Goal: Task Accomplishment & Management: Complete application form

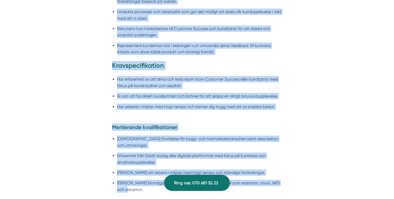
scroll to position [485, 0]
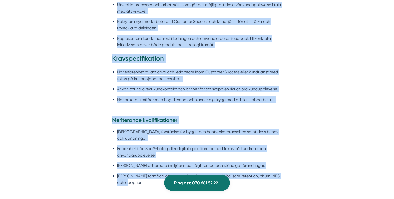
drag, startPoint x: 107, startPoint y: 49, endPoint x: 135, endPoint y: 175, distance: 129.2
copy div "Lore ip Dolorsit Ametcon Adipiscingelits do eiu temporincidi utlab etd magn ali…"
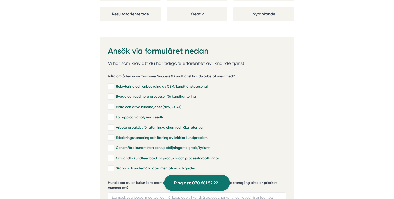
scroll to position [1022, 0]
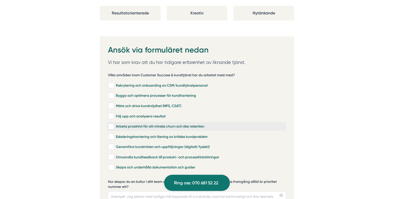
click at [113, 124] on input "Arbeta proaktivt för att minska churn och öka retention" at bounding box center [111, 126] width 6 height 5
checkbox input "true"
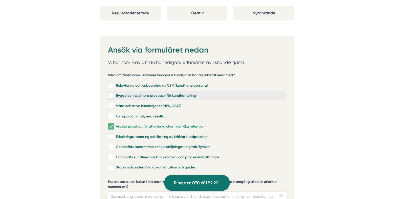
click at [112, 93] on input "Bygga och optimera processer för kundhantering" at bounding box center [111, 95] width 6 height 5
checkbox input "true"
click at [111, 145] on input "Genomföra kundmöten och uppföljningar (digitalt/fysiskt)" at bounding box center [111, 147] width 6 height 5
checkbox input "true"
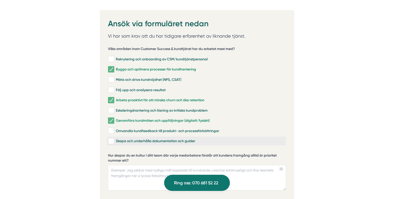
scroll to position [1041, 0]
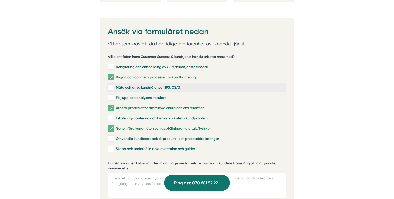
click at [112, 85] on input "Mäta och driva kundnöjdhet (NPS, CSAT)" at bounding box center [111, 87] width 6 height 5
checkbox input "true"
click at [111, 95] on input "Följ upp och analysera resultat" at bounding box center [111, 97] width 6 height 5
checkbox input "true"
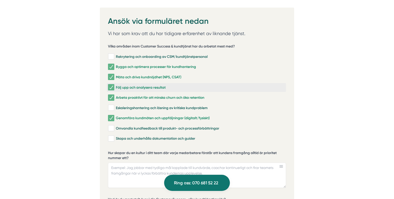
scroll to position [1101, 0]
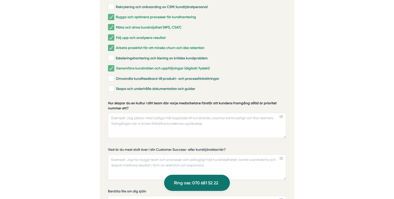
drag, startPoint x: 130, startPoint y: 101, endPoint x: 110, endPoint y: 98, distance: 20.1
click at [110, 101] on label "Hur skapar du en kultur i ditt team där varje medarbetare förstår att kundens f…" at bounding box center [197, 106] width 178 height 11
click at [110, 113] on textarea "Hur skapar du en kultur i ditt team där varje medarbetare förstår att kundens f…" at bounding box center [197, 125] width 178 height 25
drag, startPoint x: 127, startPoint y: 101, endPoint x: 108, endPoint y: 96, distance: 19.0
click at [109, 101] on label "Hur skapar du en kultur i ditt team där varje medarbetare förstår att kundens f…" at bounding box center [197, 106] width 178 height 11
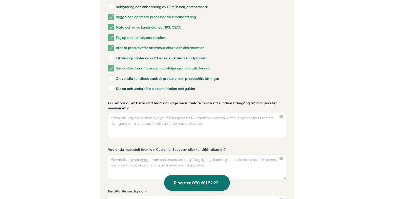
click at [109, 113] on textarea "Hur skapar du en kultur i ditt team där varje medarbetare förstår att kundens f…" at bounding box center [197, 125] width 178 height 25
click at [203, 121] on textarea "Hur skapar du en kultur i ditt team där varje medarbetare förstår att kundens f…" at bounding box center [197, 125] width 178 height 25
paste textarea "Jag skapar den kulturen genom att kombinera tre saker: tydlighet, förebild och …"
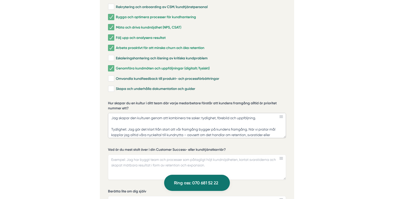
scroll to position [61, 0]
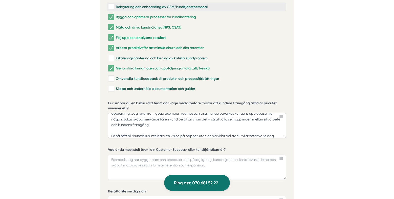
type textarea "Jag skapar den kulturen genom att kombinera tre saker: tydlighet, förebild och …"
click at [193, 156] on textarea "Vad är du mest stolt över i din Customer Success- eller kundtjänstkarriär?" at bounding box center [197, 167] width 178 height 25
paste textarea "Det jag är mest stolt över är min tid på Stanley Security, där jag som Retentio…"
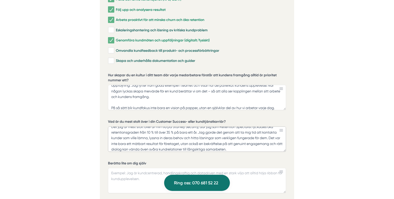
scroll to position [1139, 0]
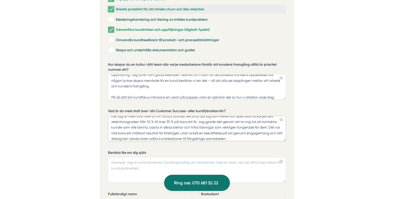
type textarea "Det jag är mest stolt över är min tid på Stanley Security, där jag som Retentio…"
click at [201, 160] on textarea "Berätta lite om dig själv" at bounding box center [197, 170] width 178 height 25
paste textarea "Jag är en nyfiken och driven person som gillar att skapa ordning, bygga relatio…"
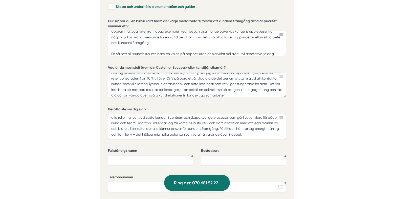
scroll to position [1203, 0]
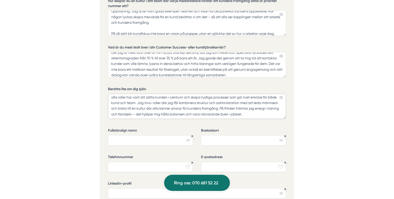
type textarea "Jag är en nyfiken och driven person som gillar att skapa ordning, bygga relatio…"
click at [171, 136] on input "Fullständigt namn" at bounding box center [150, 141] width 85 height 10
type input "[PERSON_NAME]"
type input "Tyresö"
type input "0706288900"
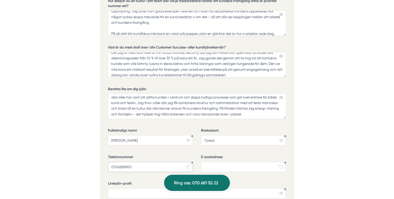
type input "[EMAIL_ADDRESS][DOMAIN_NAME]"
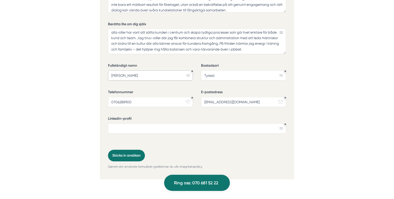
scroll to position [1276, 0]
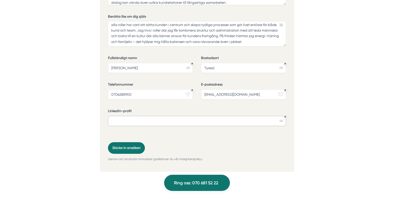
click at [142, 116] on input "LinkedIn-profil" at bounding box center [197, 121] width 178 height 10
paste input "[URL][DOMAIN_NAME]"
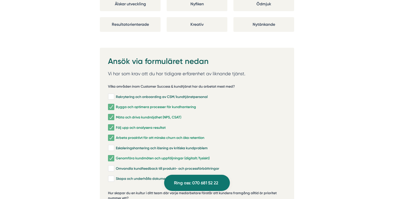
scroll to position [1033, 0]
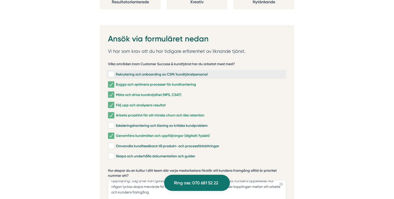
type input "[URL][DOMAIN_NAME]"
click at [113, 72] on input "Rekrytering och onboarding av CSM/kundtjänstpersonal" at bounding box center [111, 74] width 6 height 5
checkbox input "true"
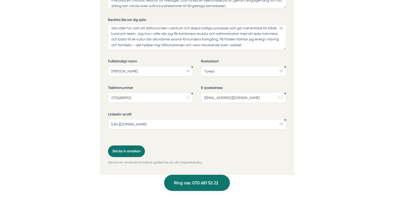
scroll to position [1291, 0]
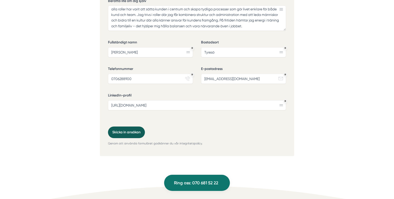
click at [121, 127] on button "Skicka in ansökan" at bounding box center [126, 133] width 37 height 12
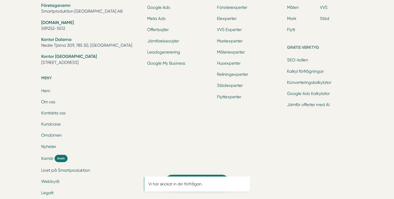
scroll to position [0, 0]
